Goal: Information Seeking & Learning: Learn about a topic

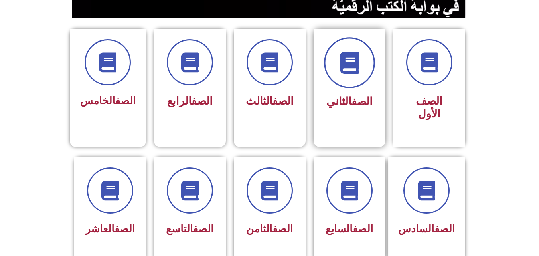
scroll to position [176, 0]
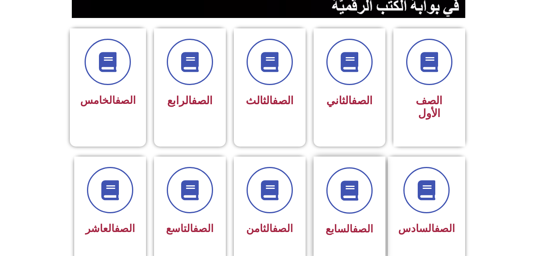
click at [338, 223] on span "الصف السابع" at bounding box center [350, 229] width 48 height 12
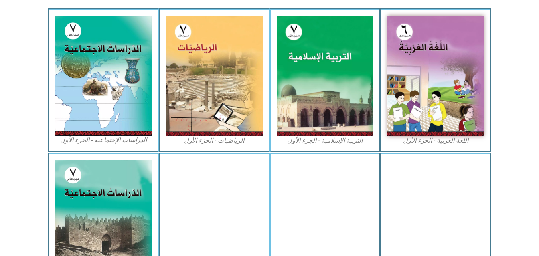
scroll to position [224, 0]
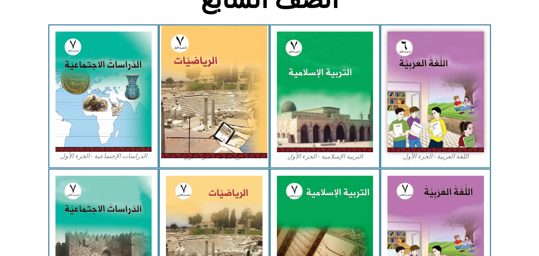
click at [220, 125] on img at bounding box center [214, 92] width 106 height 133
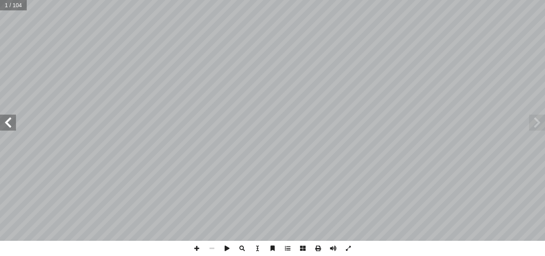
click at [8, 125] on span at bounding box center [8, 123] width 16 height 16
click at [8, 124] on span at bounding box center [8, 123] width 16 height 16
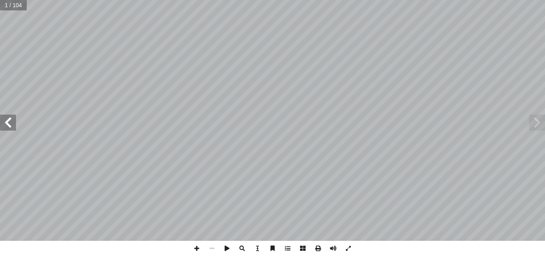
click at [8, 124] on span at bounding box center [8, 123] width 16 height 16
click at [16, 130] on span at bounding box center [8, 123] width 16 height 16
click at [6, 129] on span at bounding box center [8, 123] width 16 height 16
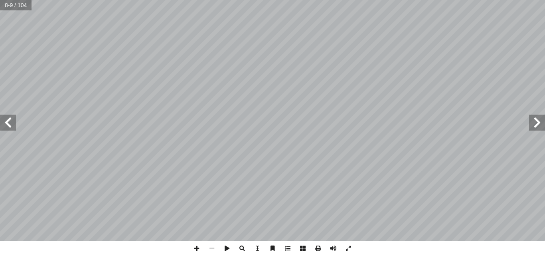
click at [6, 129] on span at bounding box center [8, 123] width 16 height 16
click at [12, 127] on span at bounding box center [8, 123] width 16 height 16
click at [195, 245] on span at bounding box center [196, 248] width 15 height 15
click at [196, 249] on span at bounding box center [196, 248] width 15 height 15
click at [212, 247] on span at bounding box center [211, 248] width 15 height 15
